Goal: Task Accomplishment & Management: Use online tool/utility

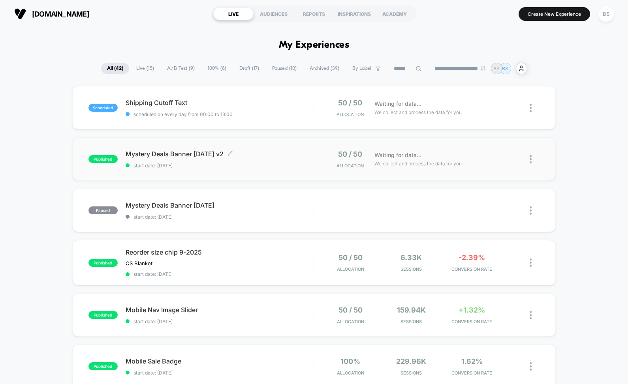
click at [217, 166] on span "start date: [DATE]" at bounding box center [220, 166] width 188 height 6
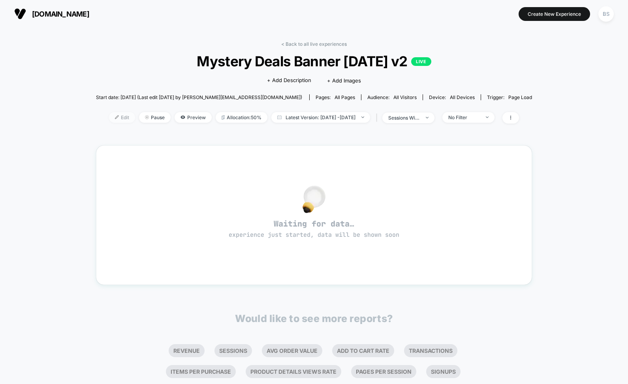
click at [109, 119] on span "Edit" at bounding box center [122, 117] width 26 height 11
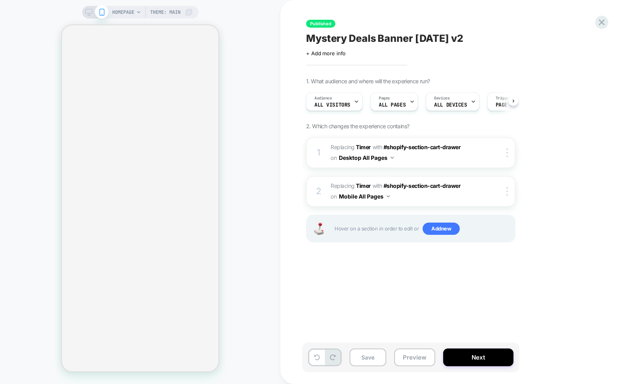
scroll to position [0, 0]
click at [87, 11] on icon at bounding box center [88, 12] width 7 height 7
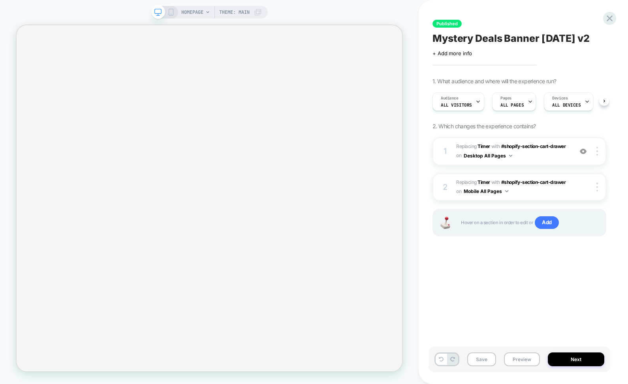
scroll to position [0, 0]
click at [455, 158] on div "1 #_loomi_addon_1757867059835_dup1757868599 Replacing Timer WITH #shopify-secti…" at bounding box center [520, 152] width 174 height 28
click at [558, 151] on span "#_loomi_addon_1757867059835_dup1757868599 Replacing Timer WITH #shopify-section…" at bounding box center [512, 151] width 113 height 19
click at [452, 154] on div "1 #_loomi_addon_1757867059835_dup1757868599 Replacing Timer WITH #shopify-secti…" at bounding box center [520, 152] width 174 height 28
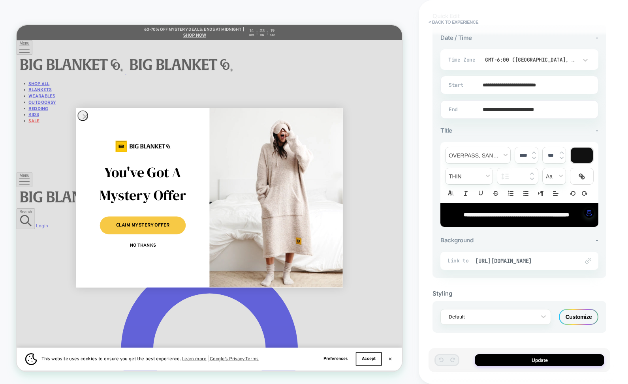
scroll to position [0, 0]
click at [575, 313] on div "Customize" at bounding box center [579, 317] width 40 height 16
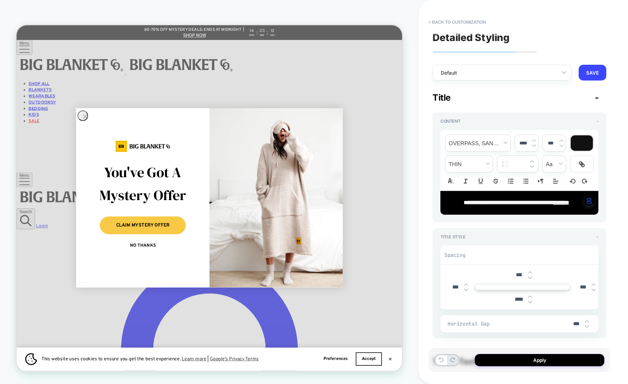
click at [106, 144] on circle "Close dialog" at bounding box center [108, 147] width 13 height 13
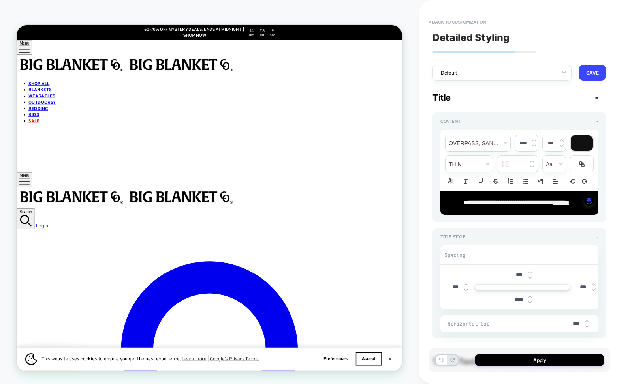
click at [581, 202] on div "**********" at bounding box center [520, 203] width 158 height 24
click at [549, 202] on span "**********" at bounding box center [506, 203] width 85 height 6
type textarea "*"
click at [465, 208] on div "**********" at bounding box center [520, 203] width 158 height 24
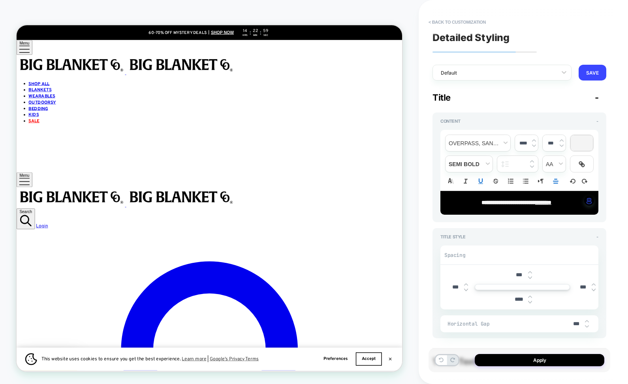
click at [482, 200] on span "**********" at bounding box center [507, 203] width 50 height 6
type textarea "*"
click at [527, 360] on button "Apply" at bounding box center [540, 360] width 130 height 12
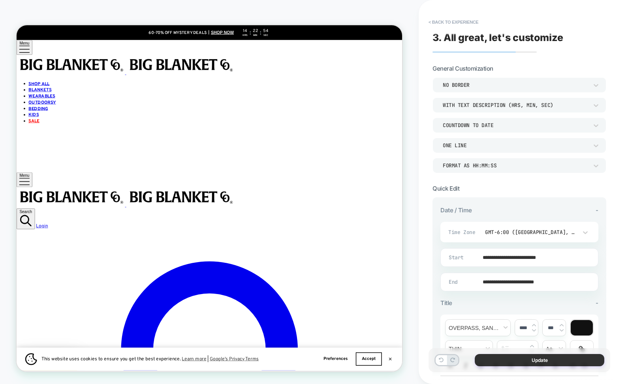
click at [515, 360] on button "Update" at bounding box center [540, 360] width 130 height 12
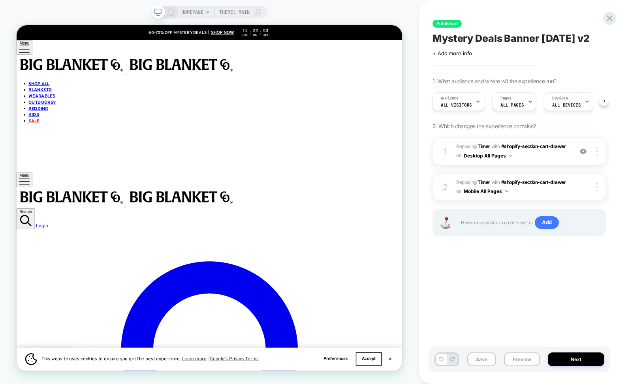
scroll to position [0, 0]
click at [478, 362] on button "Save" at bounding box center [481, 360] width 29 height 14
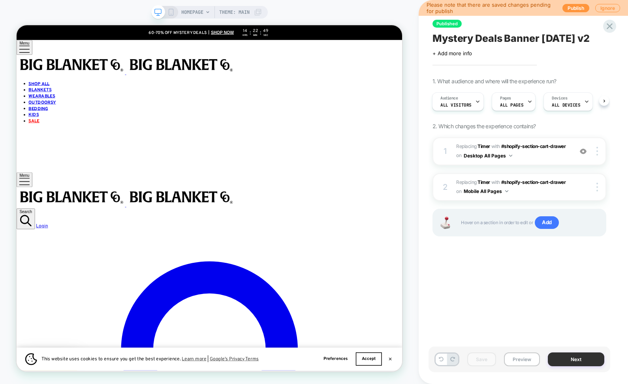
click at [569, 360] on button "Next" at bounding box center [576, 360] width 57 height 14
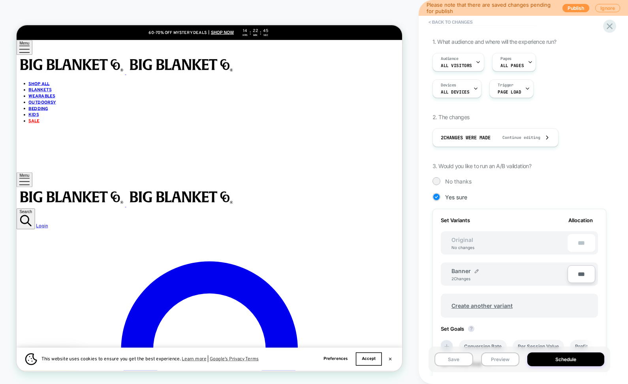
scroll to position [123, 0]
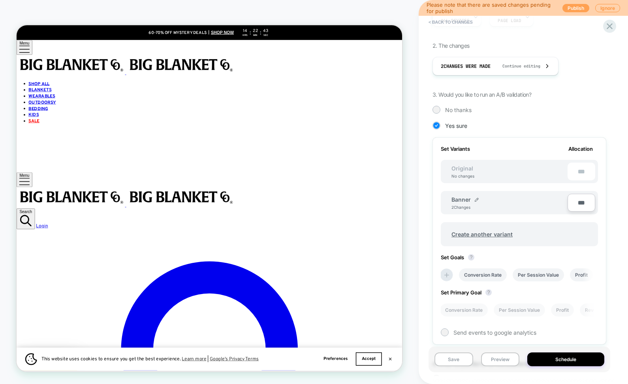
click at [574, 8] on button "Publish" at bounding box center [576, 8] width 27 height 8
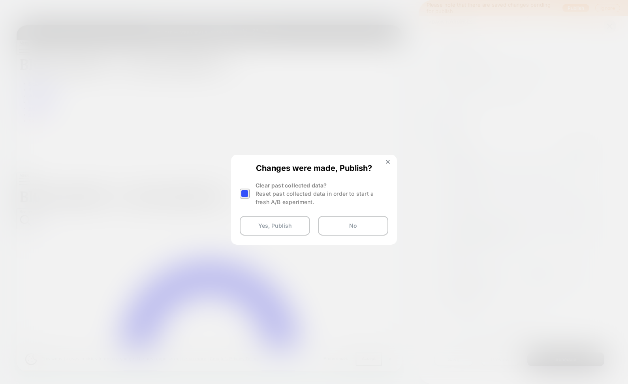
click at [245, 193] on div at bounding box center [245, 194] width 10 height 10
click at [257, 225] on button "Yes, Publish" at bounding box center [275, 226] width 70 height 20
